Goal: Information Seeking & Learning: Learn about a topic

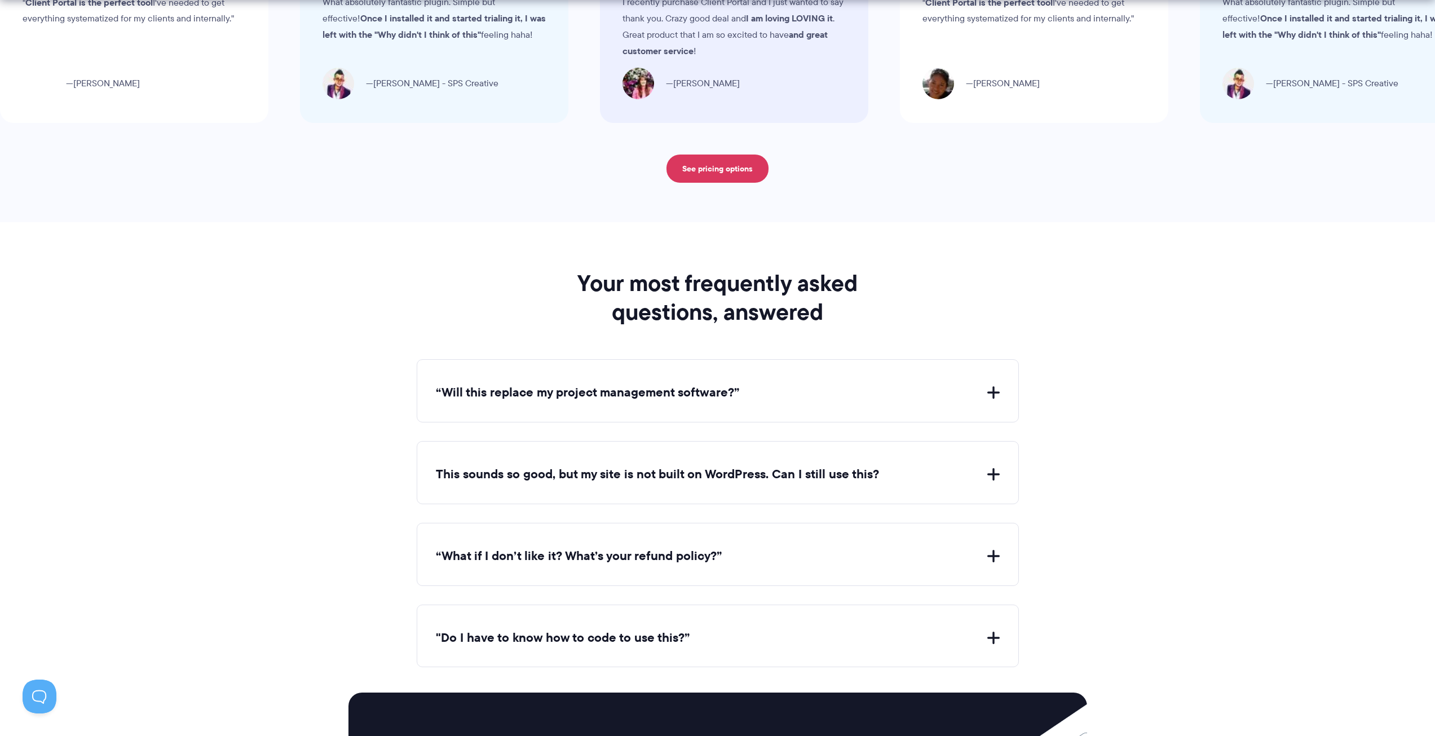
scroll to position [4116, 0]
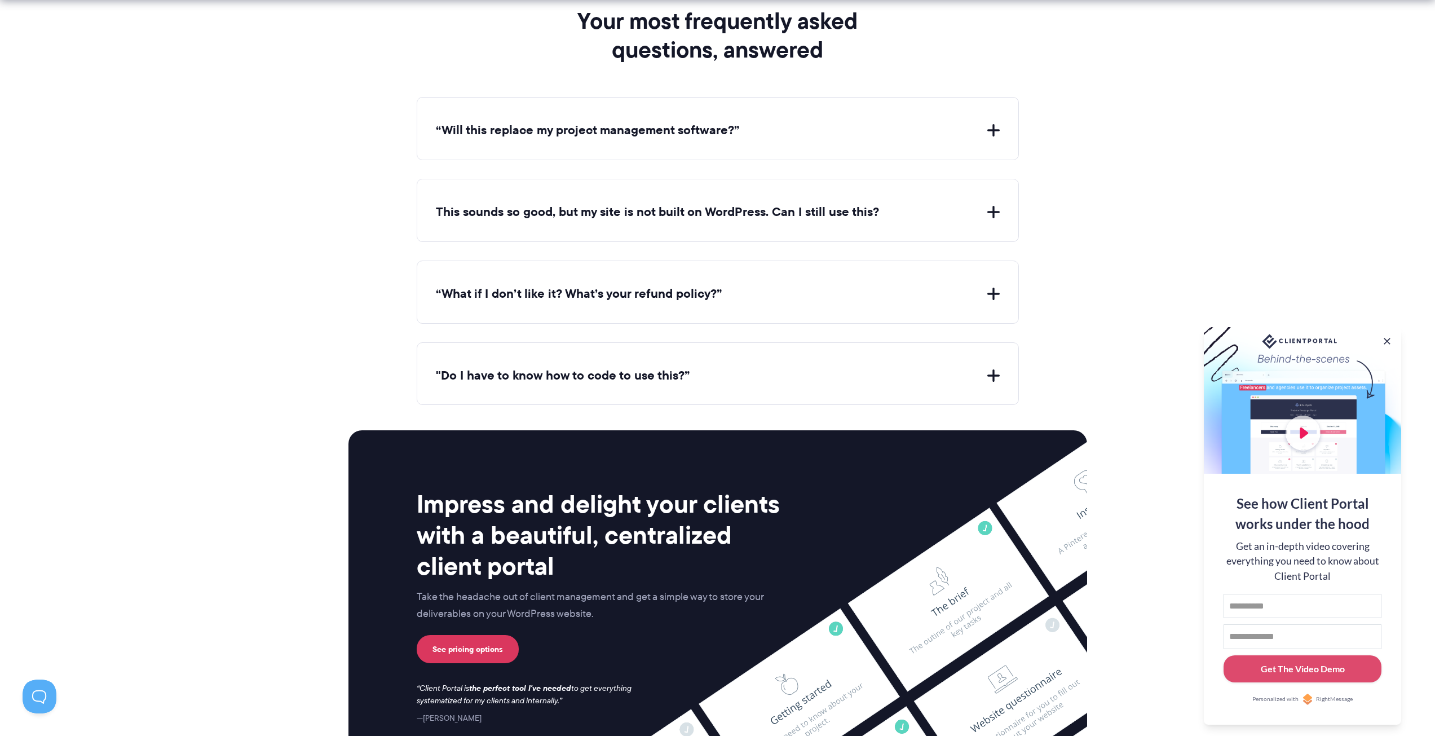
click at [621, 370] on button ""Do I have to know how to code to use this?”" at bounding box center [718, 375] width 564 height 17
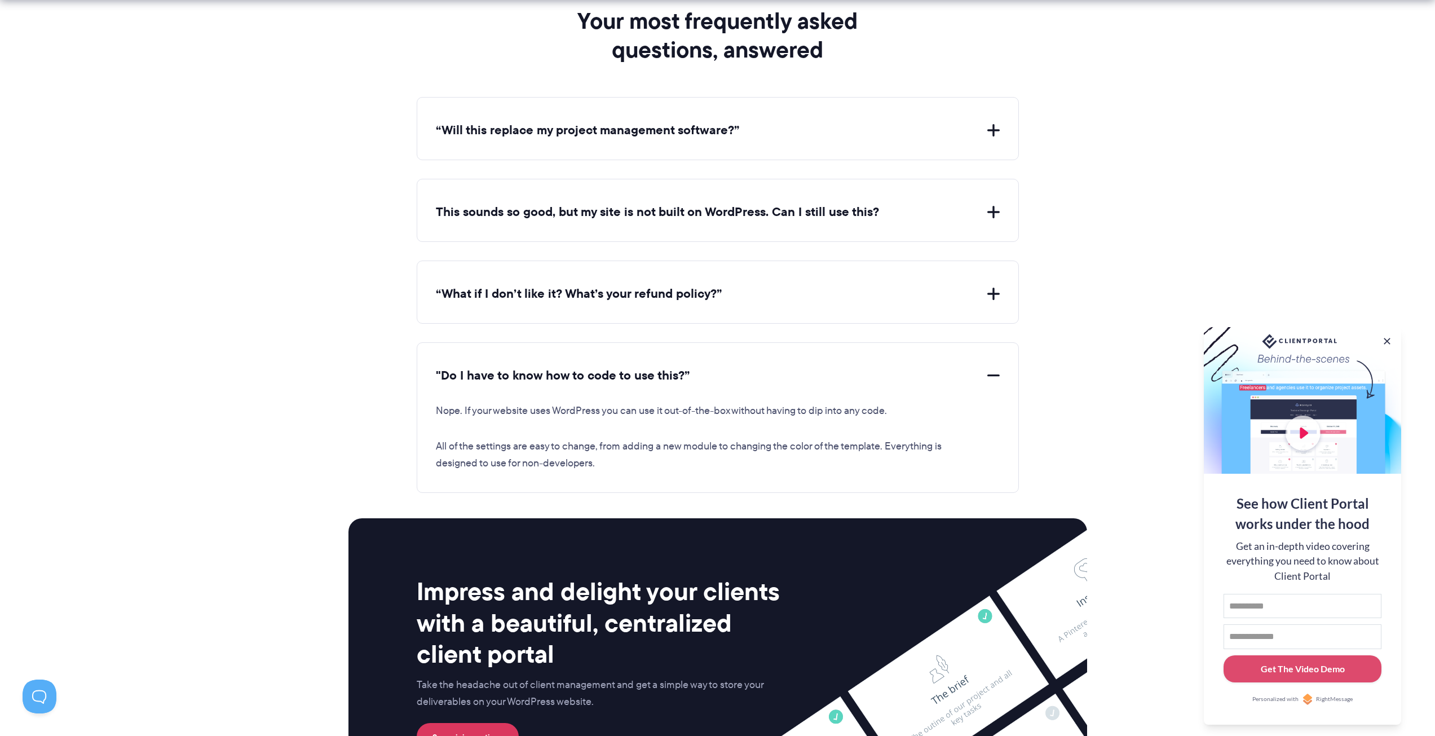
click at [621, 370] on button ""Do I have to know how to code to use this?”" at bounding box center [718, 375] width 564 height 17
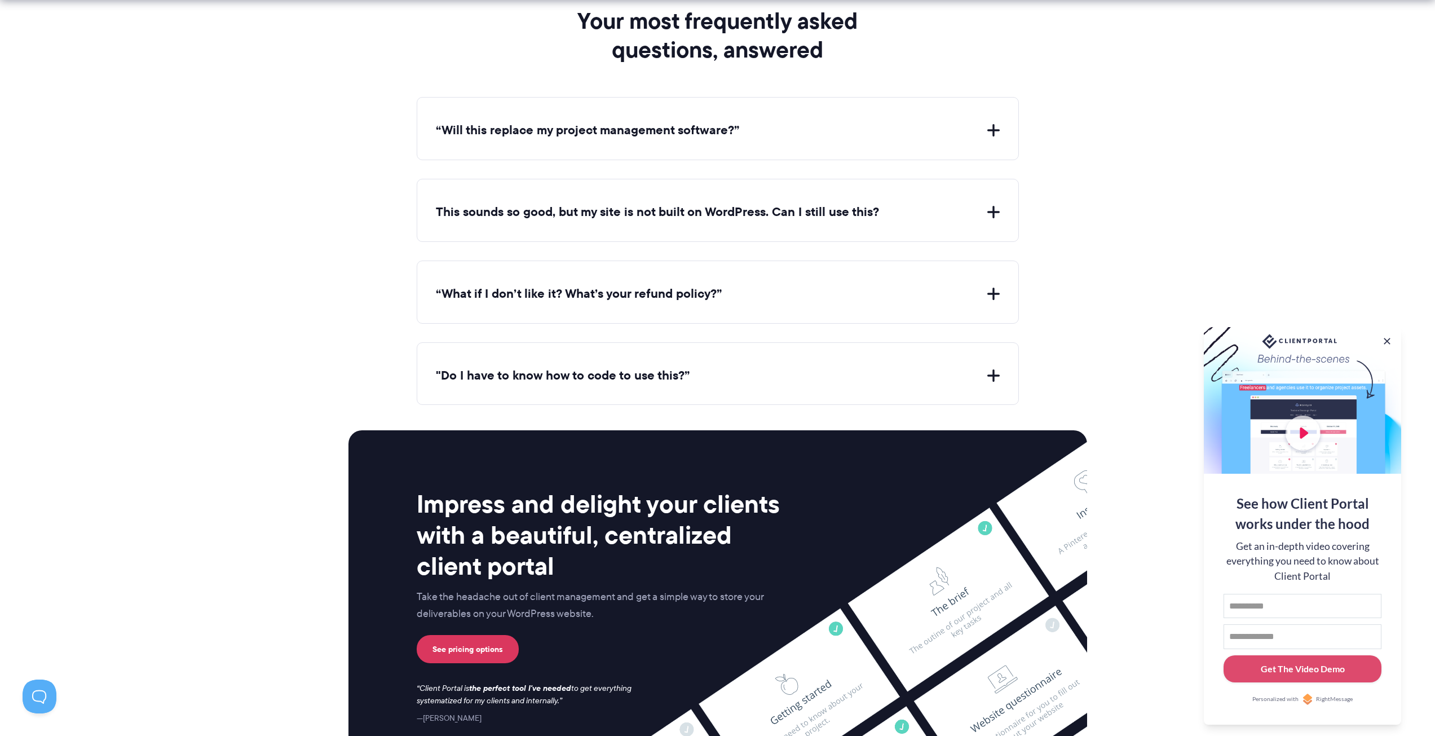
click at [633, 294] on button "“What if I don’t like it? What’s your refund policy?”" at bounding box center [718, 293] width 564 height 17
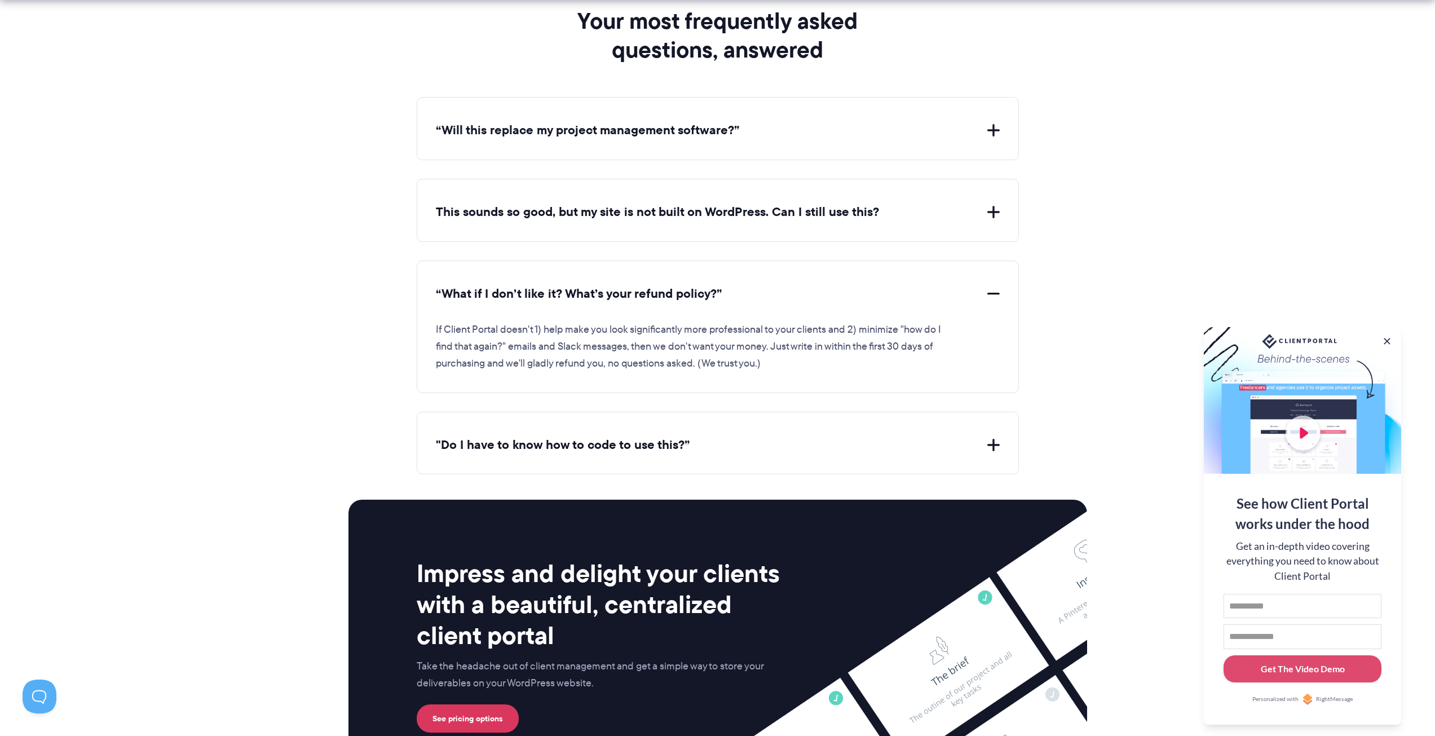
click at [633, 294] on button "“What if I don’t like it? What’s your refund policy?”" at bounding box center [718, 293] width 564 height 17
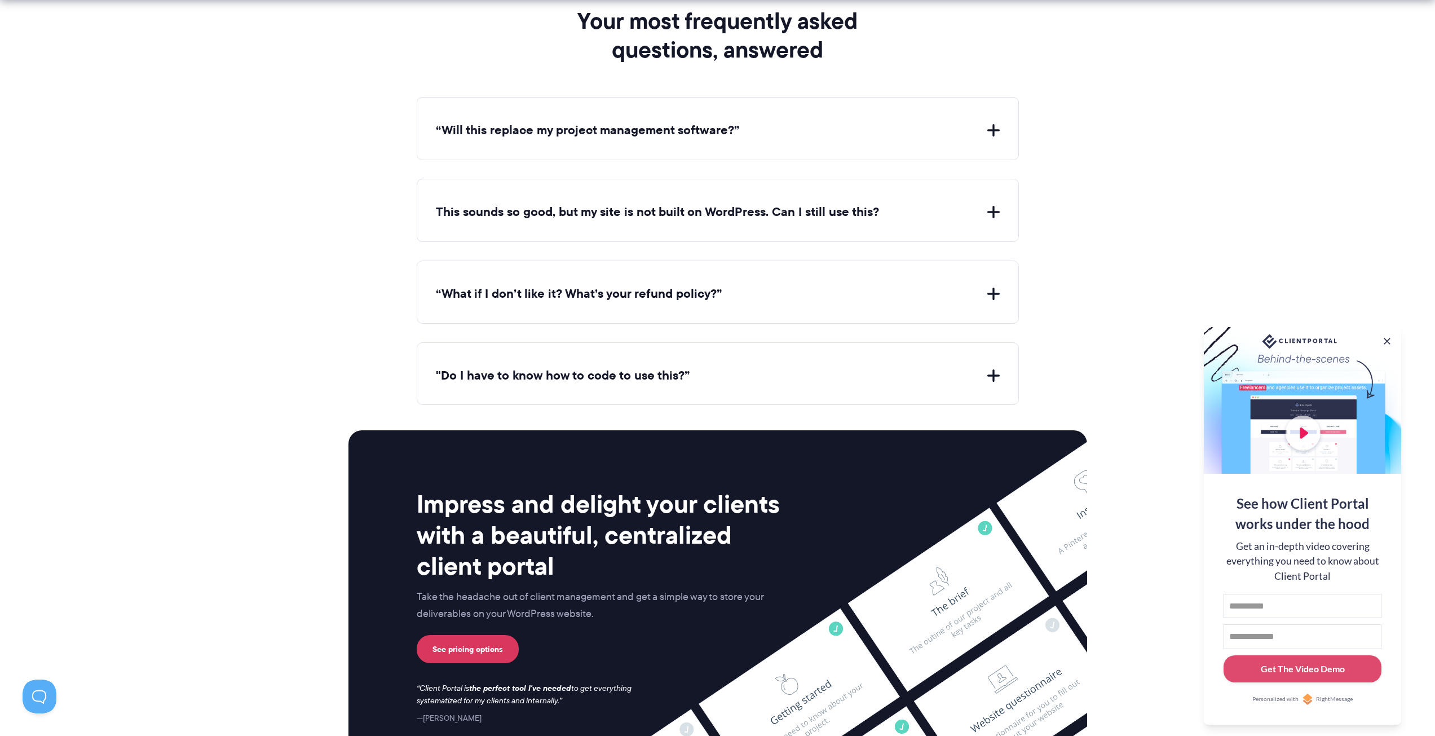
click at [636, 224] on div "This sounds so good, but my site is not built on WordPress. Can I still use thi…" at bounding box center [718, 210] width 602 height 63
click at [637, 208] on button "This sounds so good, but my site is not built on WordPress. Can I still use thi…" at bounding box center [718, 212] width 564 height 17
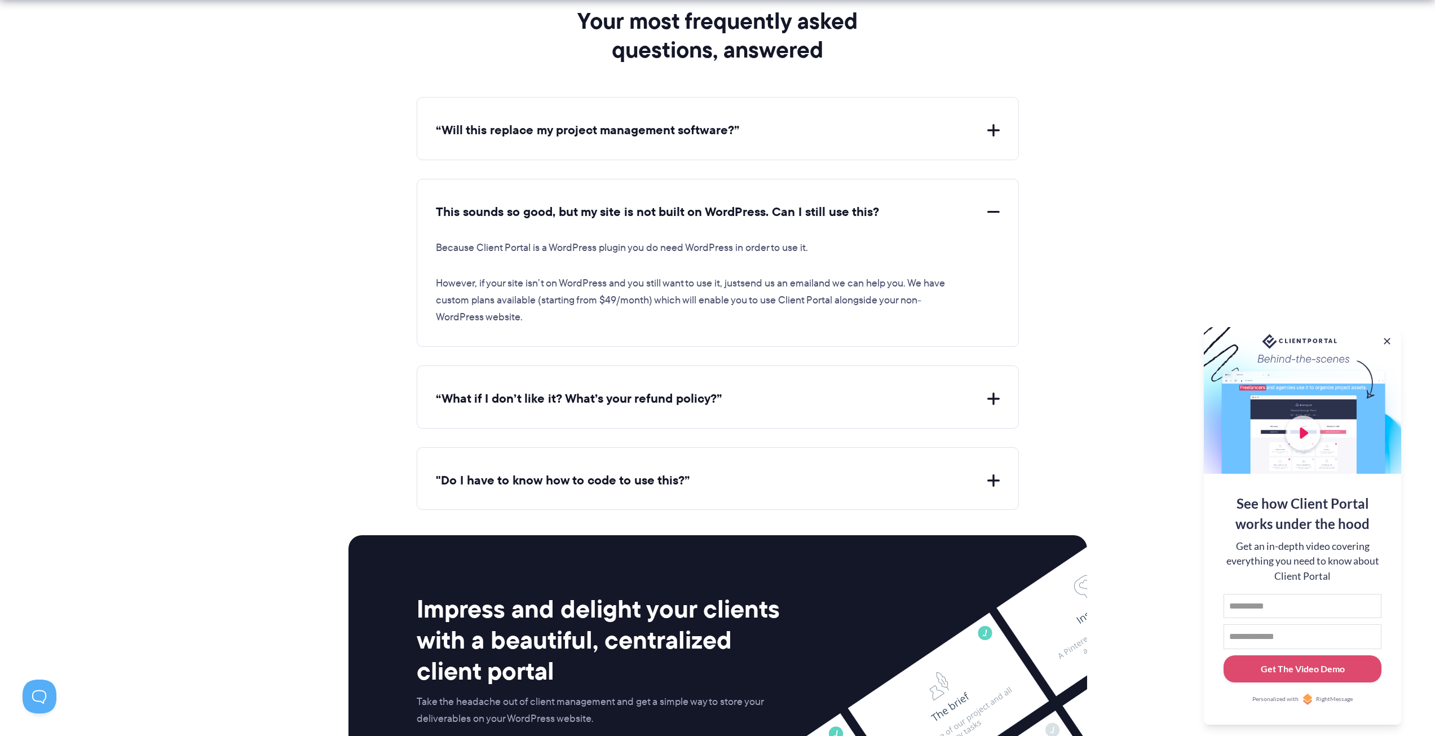
click at [637, 208] on button "This sounds so good, but my site is not built on WordPress. Can I still use thi…" at bounding box center [718, 212] width 564 height 17
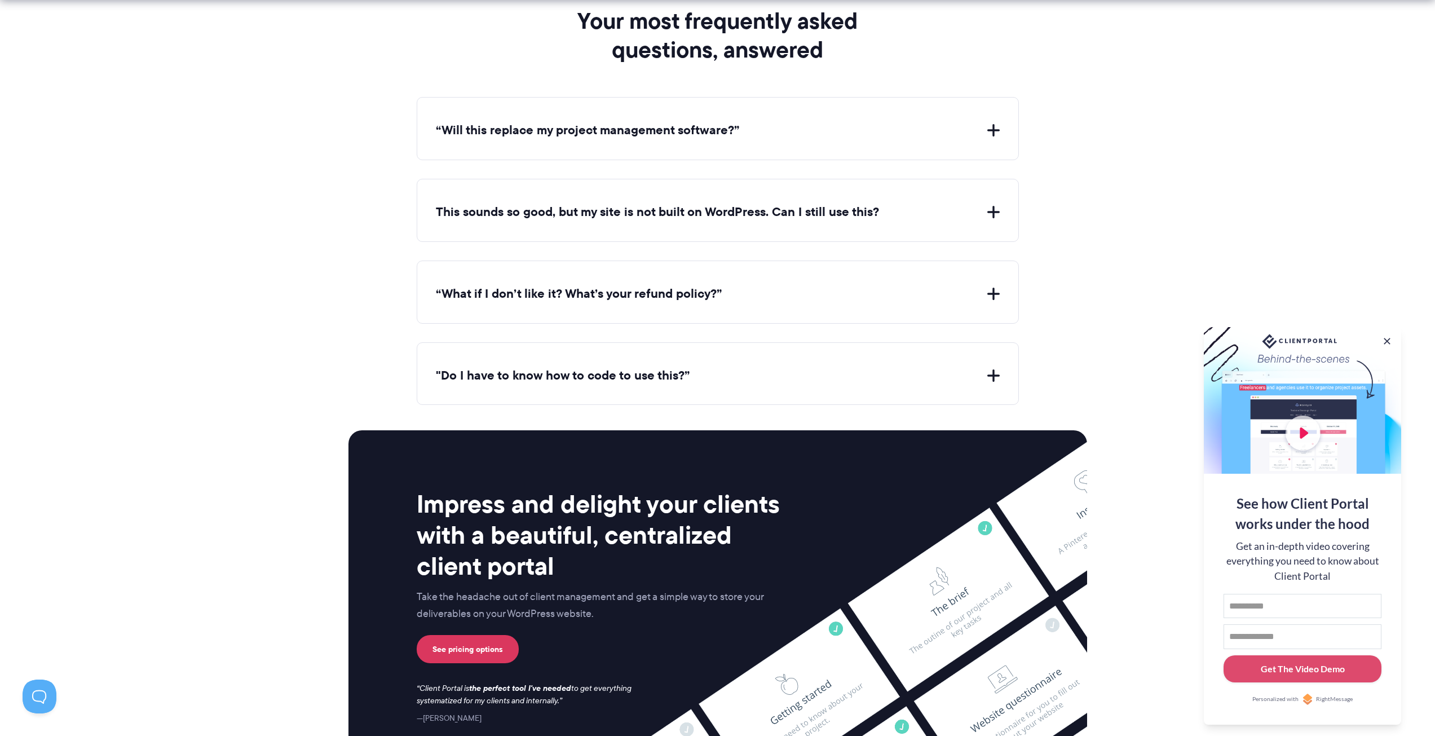
click at [636, 123] on button "“Will this replace my project management software?”" at bounding box center [718, 130] width 564 height 17
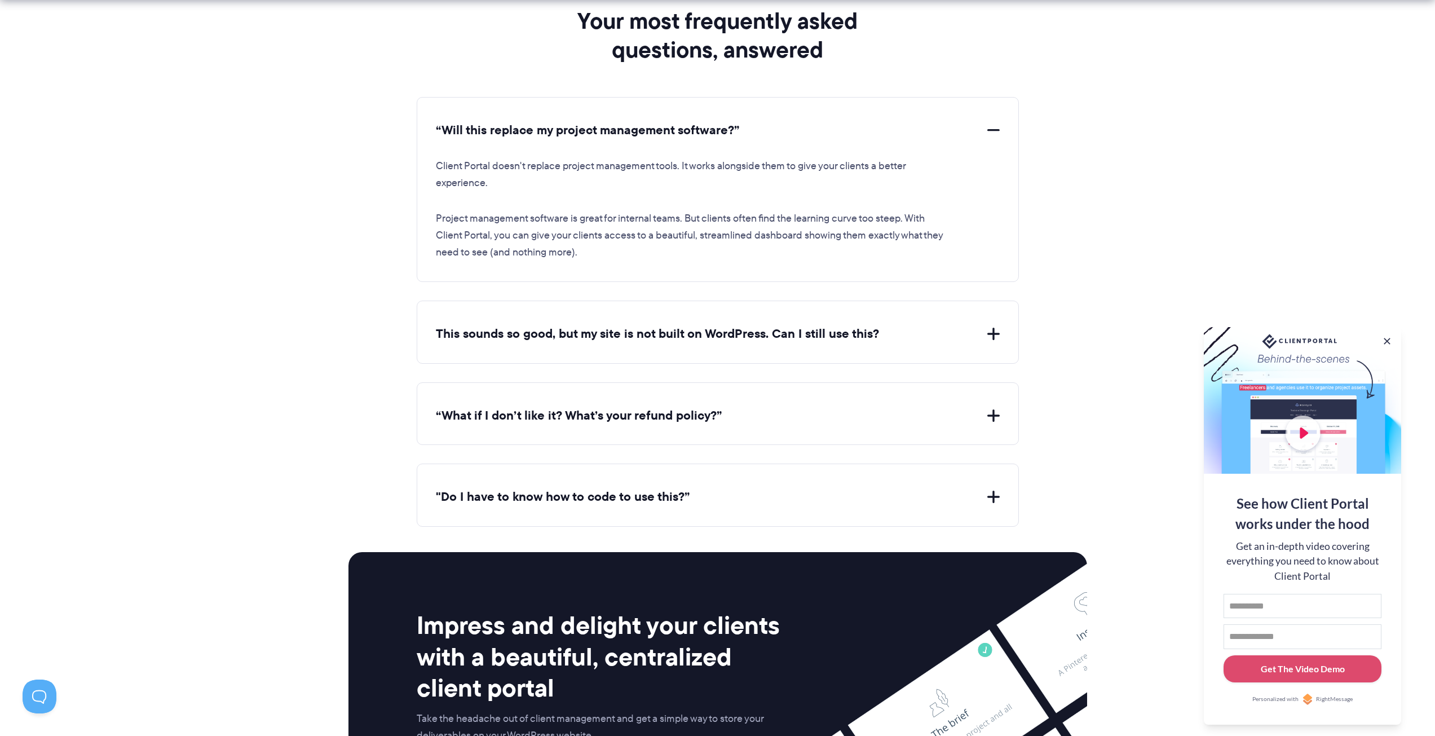
click at [636, 123] on button "“Will this replace my project management software?”" at bounding box center [718, 130] width 564 height 17
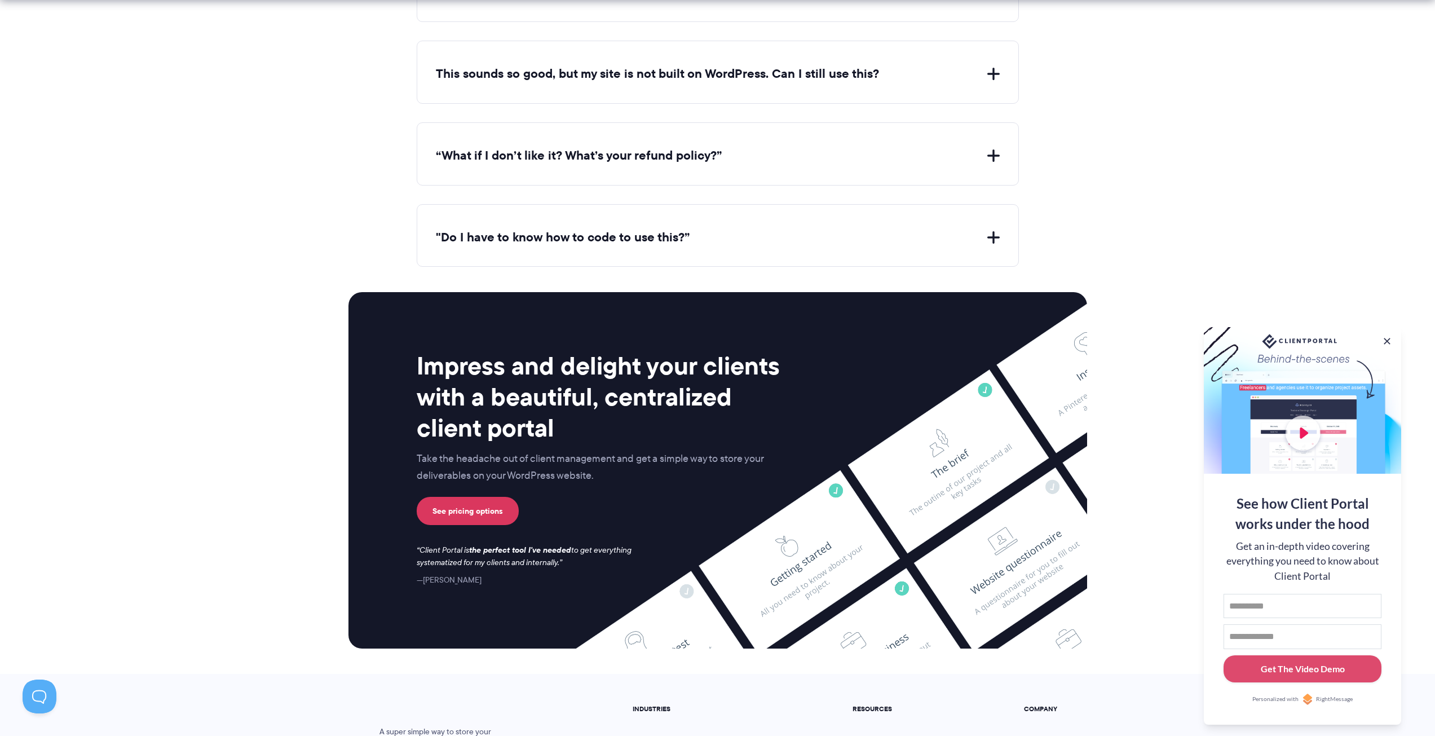
scroll to position [4447, 0]
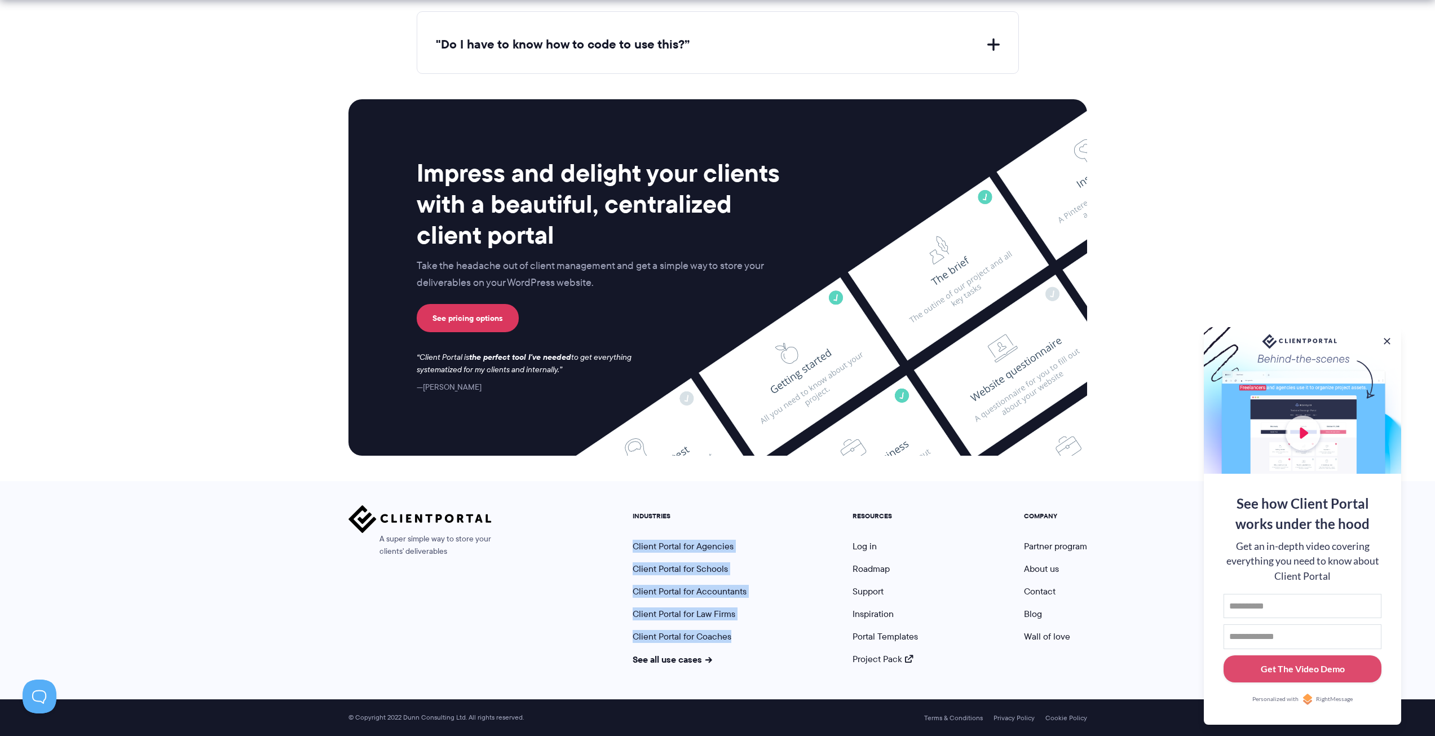
drag, startPoint x: 625, startPoint y: 545, endPoint x: 732, endPoint y: 642, distance: 145.3
click at [732, 642] on ul "INDUSTRIES Client Portal for Agencies Client Portal for Schools Client Portal f…" at bounding box center [689, 588] width 131 height 153
click at [822, 596] on nav "INDUSTRIES Client Portal for Agencies Client Portal for Schools Client Portal f…" at bounding box center [859, 585] width 471 height 160
click at [640, 515] on h5 "INDUSTRIES" at bounding box center [690, 516] width 114 height 8
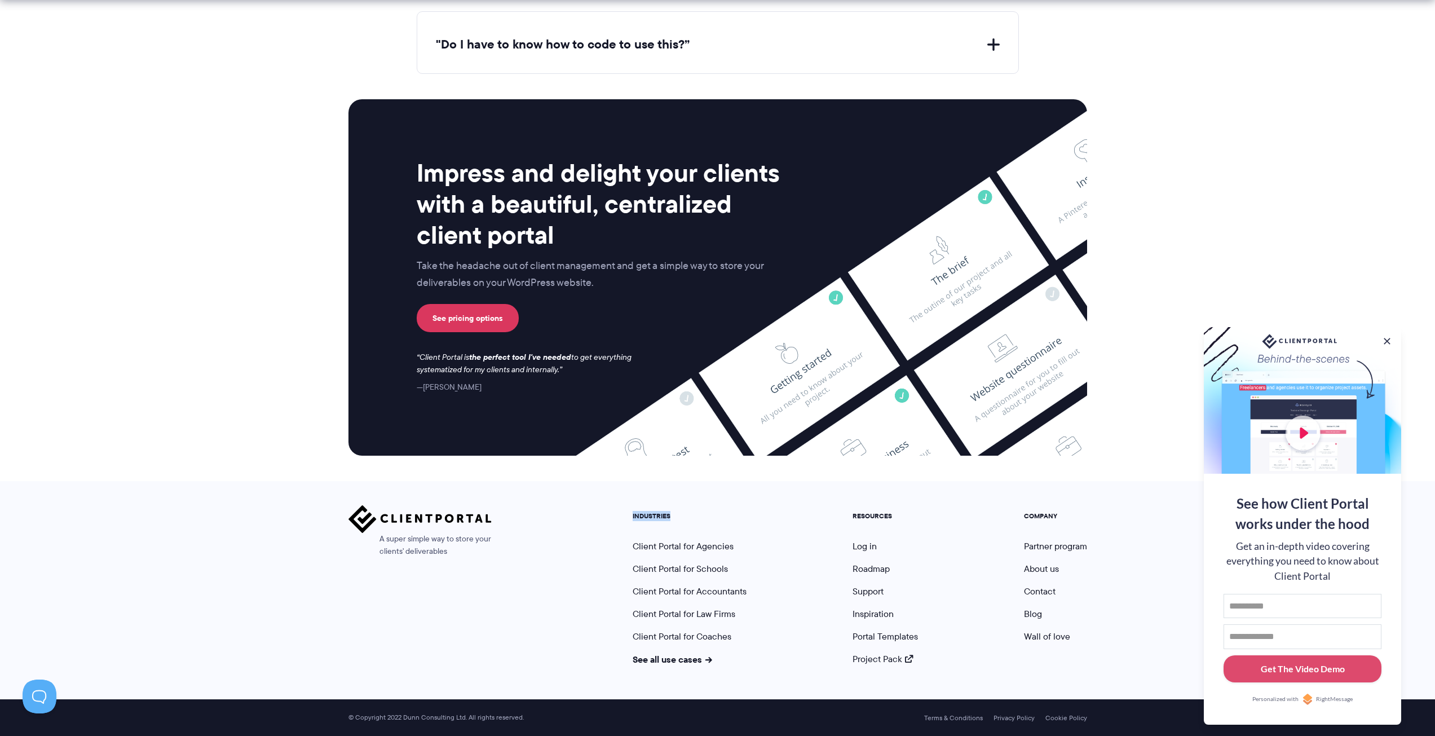
click at [640, 515] on h5 "INDUSTRIES" at bounding box center [690, 516] width 114 height 8
click at [718, 520] on ul "INDUSTRIES Client Portal for Agencies Client Portal for Schools Client Portal f…" at bounding box center [689, 588] width 131 height 153
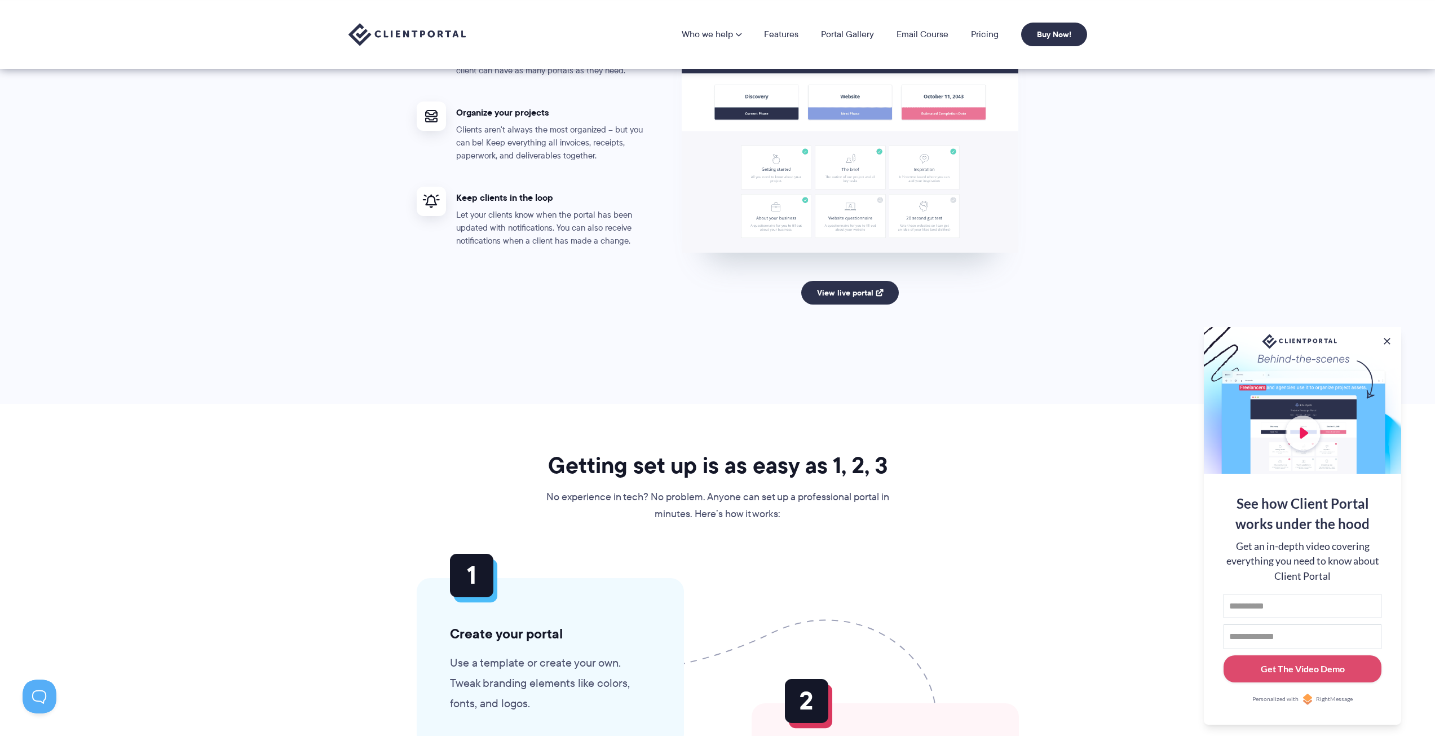
scroll to position [1853, 0]
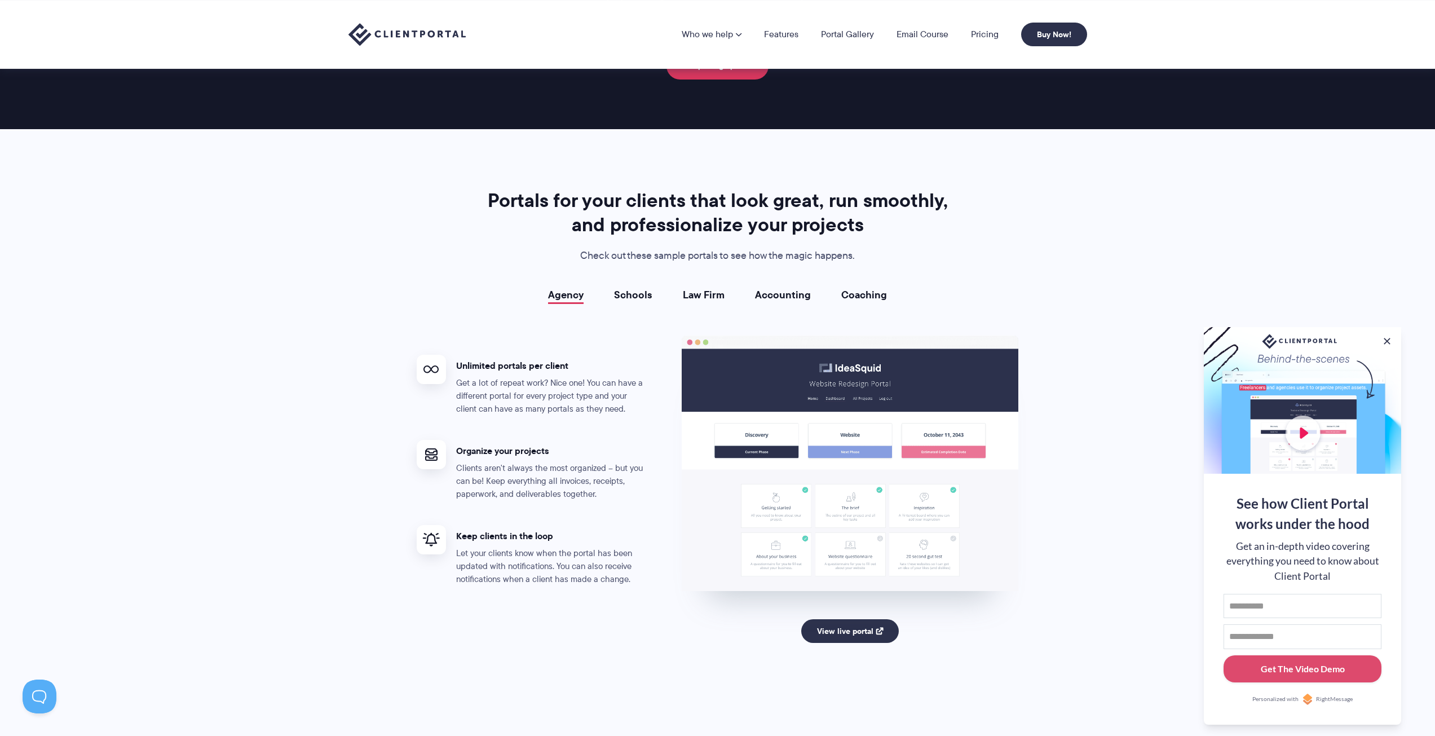
click at [691, 301] on link "Law Firm" at bounding box center [704, 294] width 42 height 11
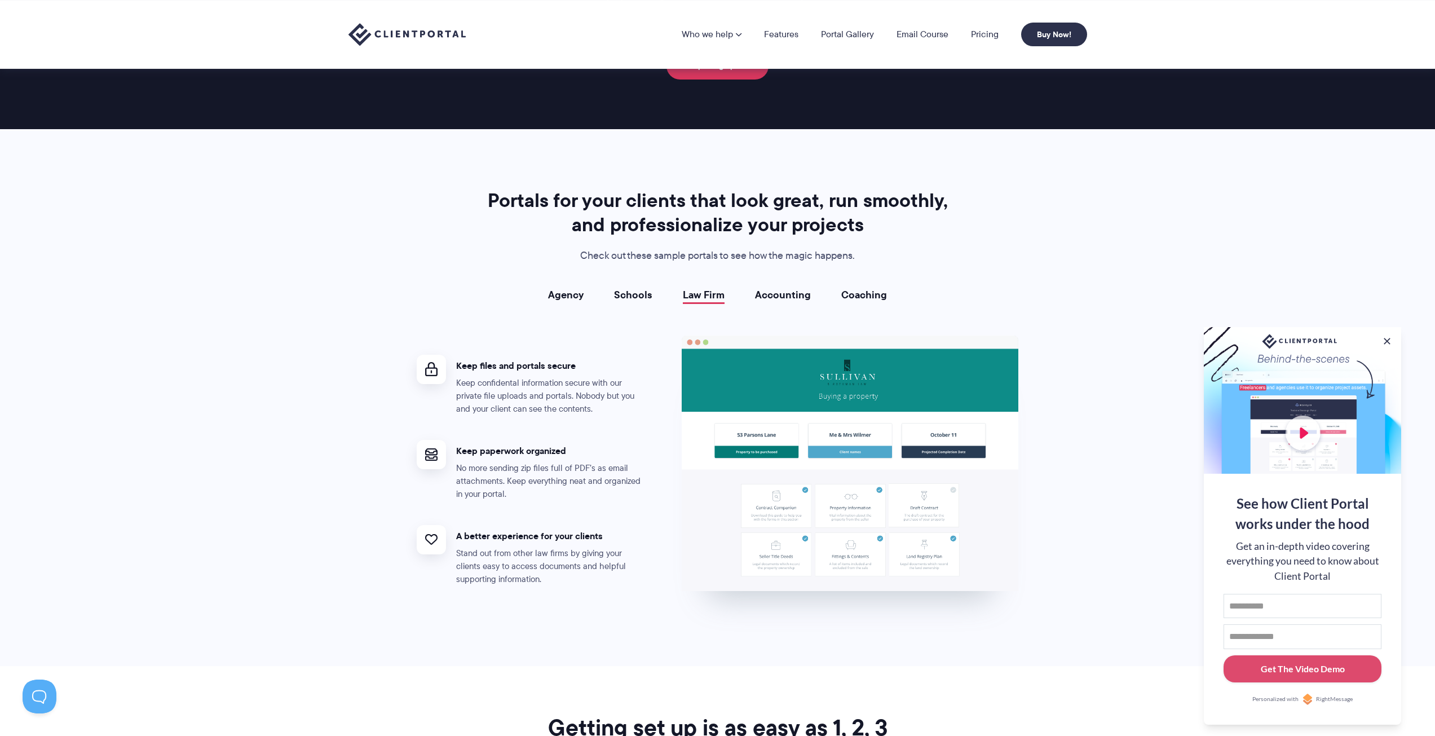
click at [769, 292] on link "Accounting" at bounding box center [783, 294] width 56 height 11
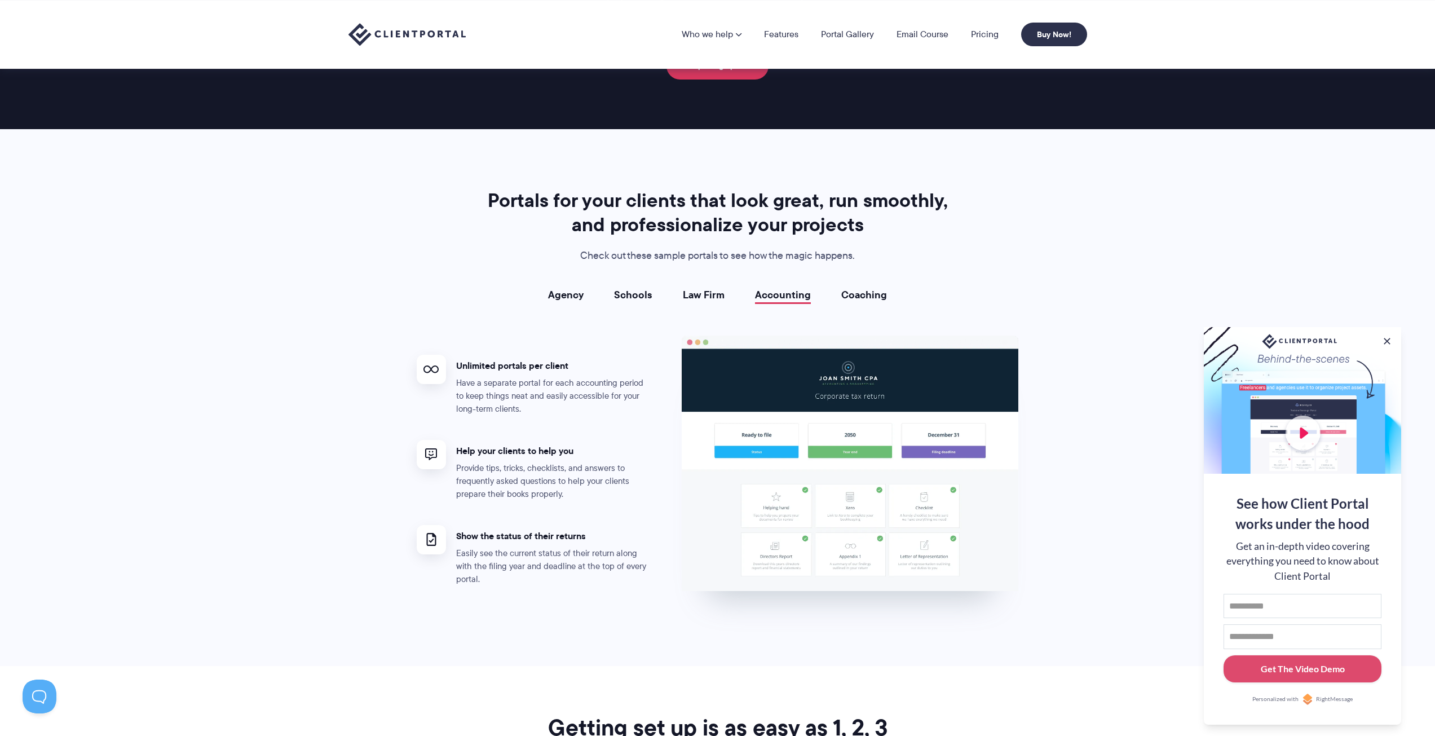
click at [571, 291] on link "Agency" at bounding box center [566, 294] width 36 height 11
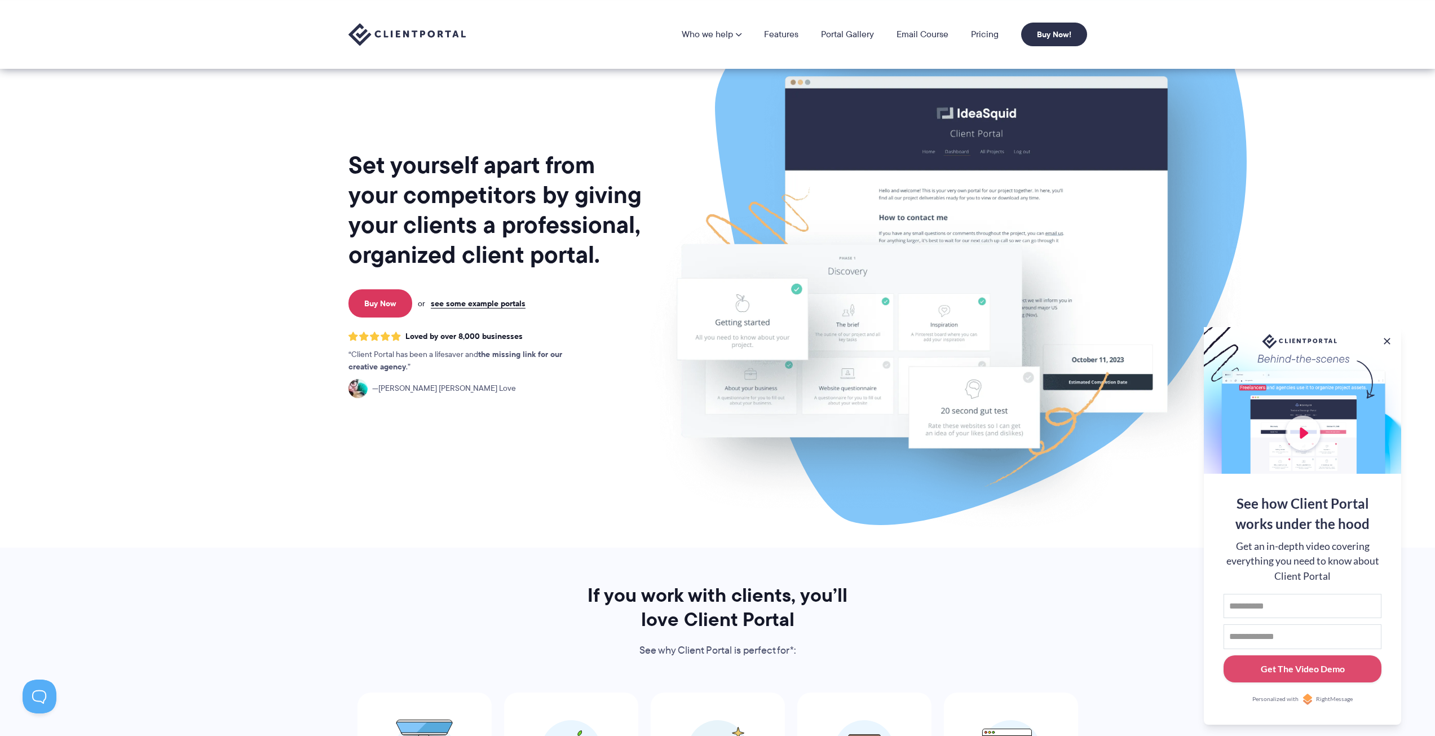
scroll to position [0, 0]
